Goal: Register for event/course

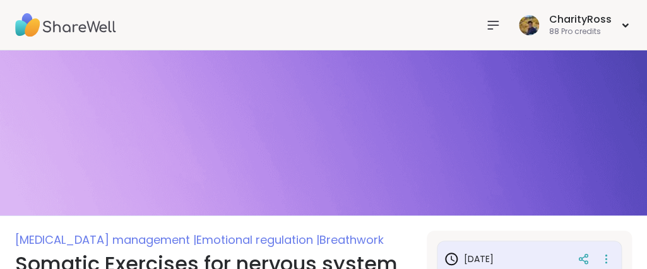
click at [493, 25] on icon at bounding box center [493, 25] width 10 height 8
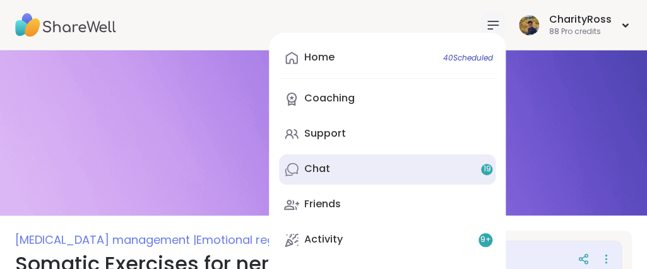
click at [446, 170] on link "Chat 19" at bounding box center [387, 170] width 216 height 30
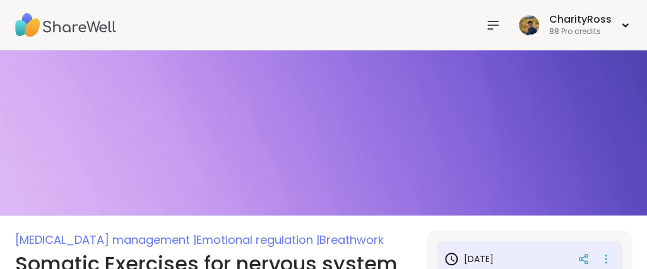
type textarea "*"
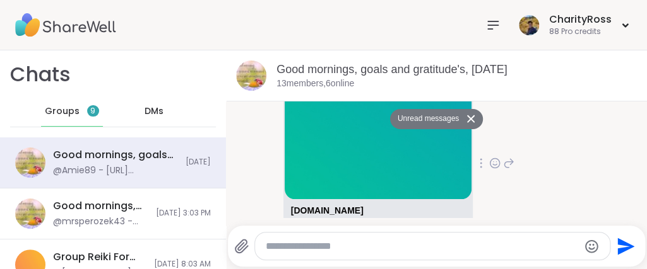
scroll to position [4831, 0]
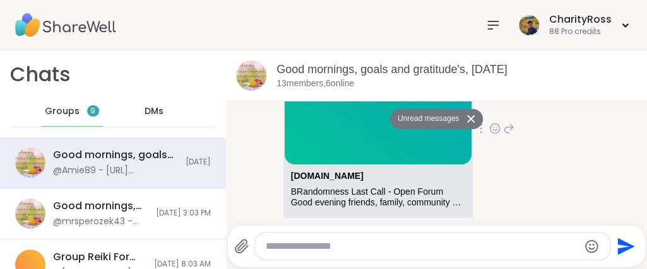
click at [387, 234] on link "[DOMAIN_NAME][URL]" at bounding box center [339, 239] width 97 height 10
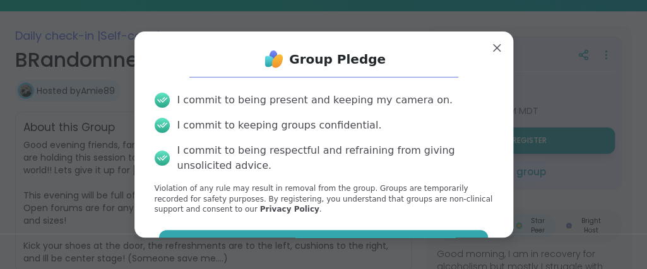
scroll to position [204, 0]
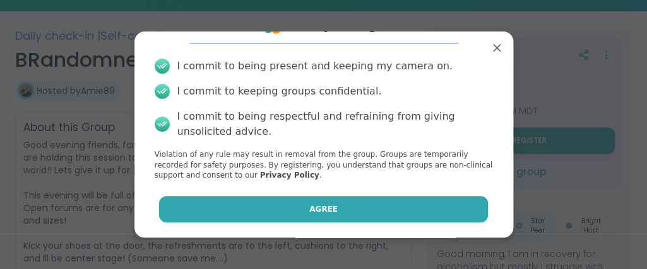
click at [355, 206] on button "Agree" at bounding box center [323, 209] width 329 height 26
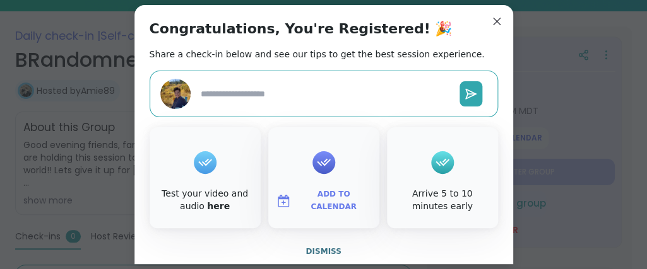
click at [358, 200] on span "Add to Calendar" at bounding box center [334, 201] width 76 height 25
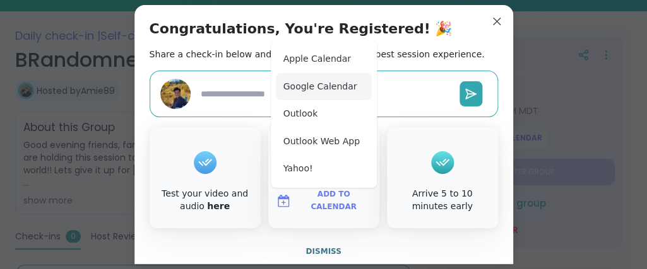
click at [346, 90] on button "Google Calendar" at bounding box center [324, 87] width 96 height 28
type textarea "*"
